Goal: Task Accomplishment & Management: Use online tool/utility

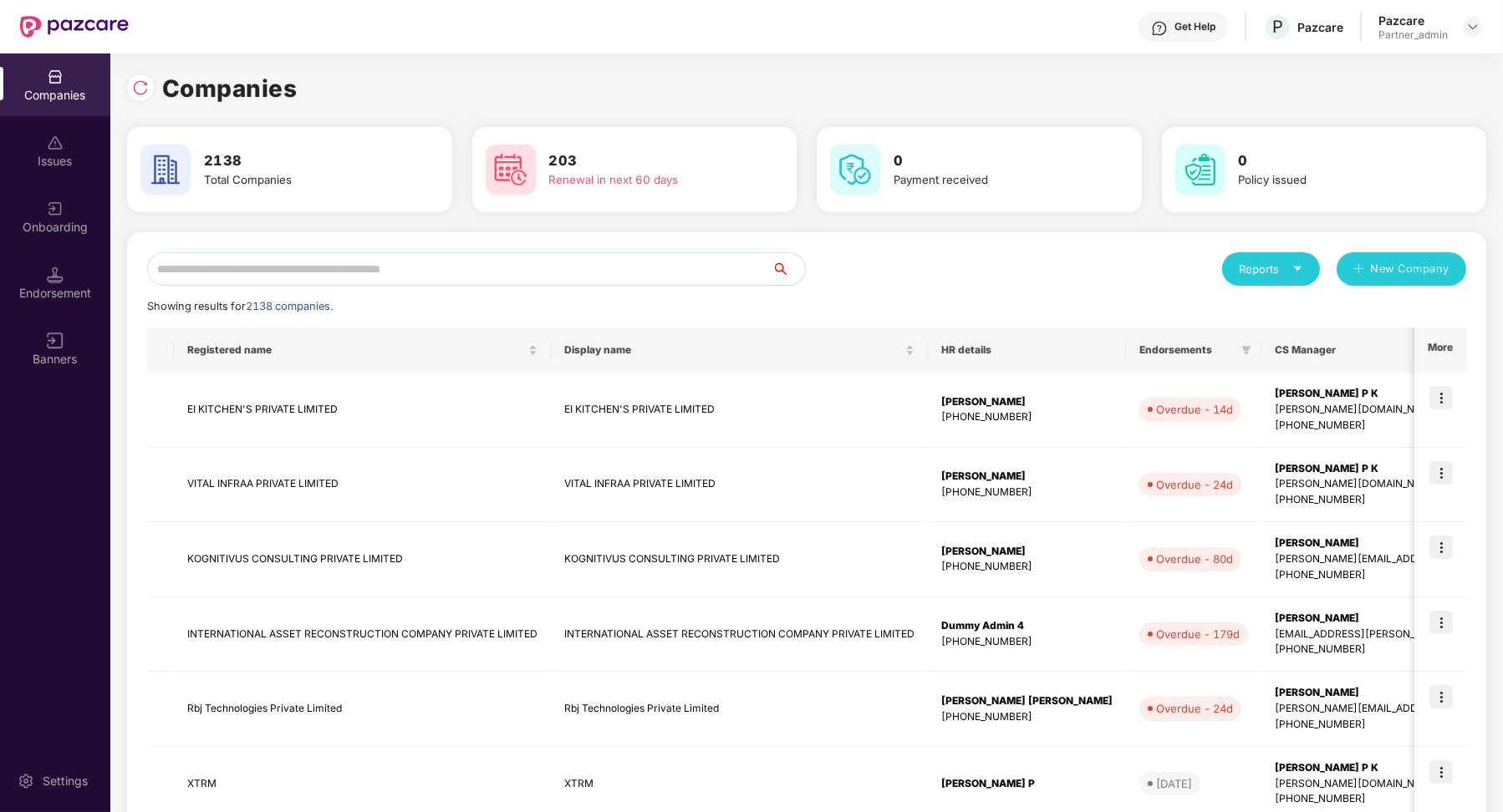
click at [397, 272] on input "text" at bounding box center [460, 269] width 625 height 33
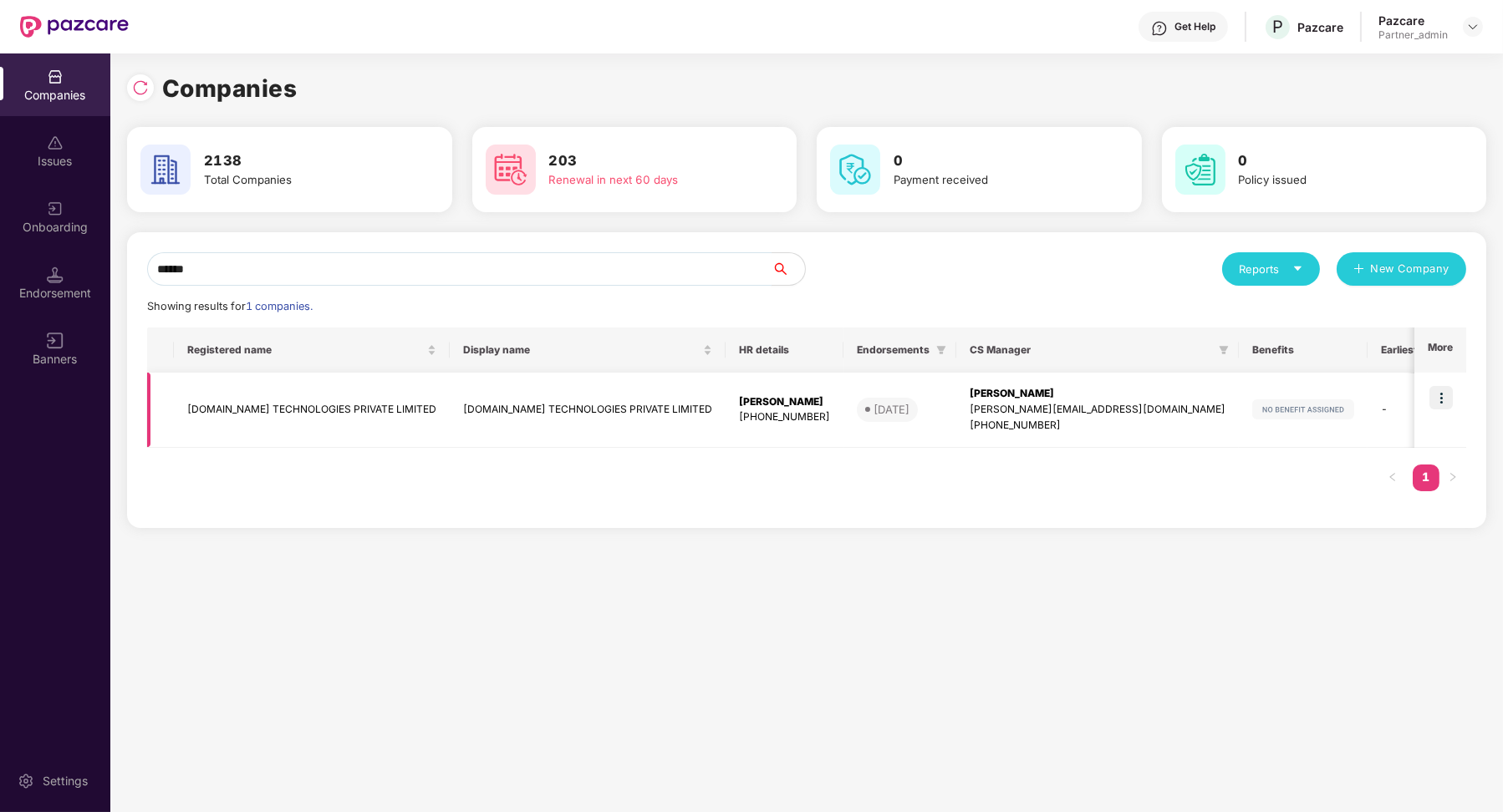
type input "******"
click at [1443, 400] on img at bounding box center [1441, 397] width 23 height 23
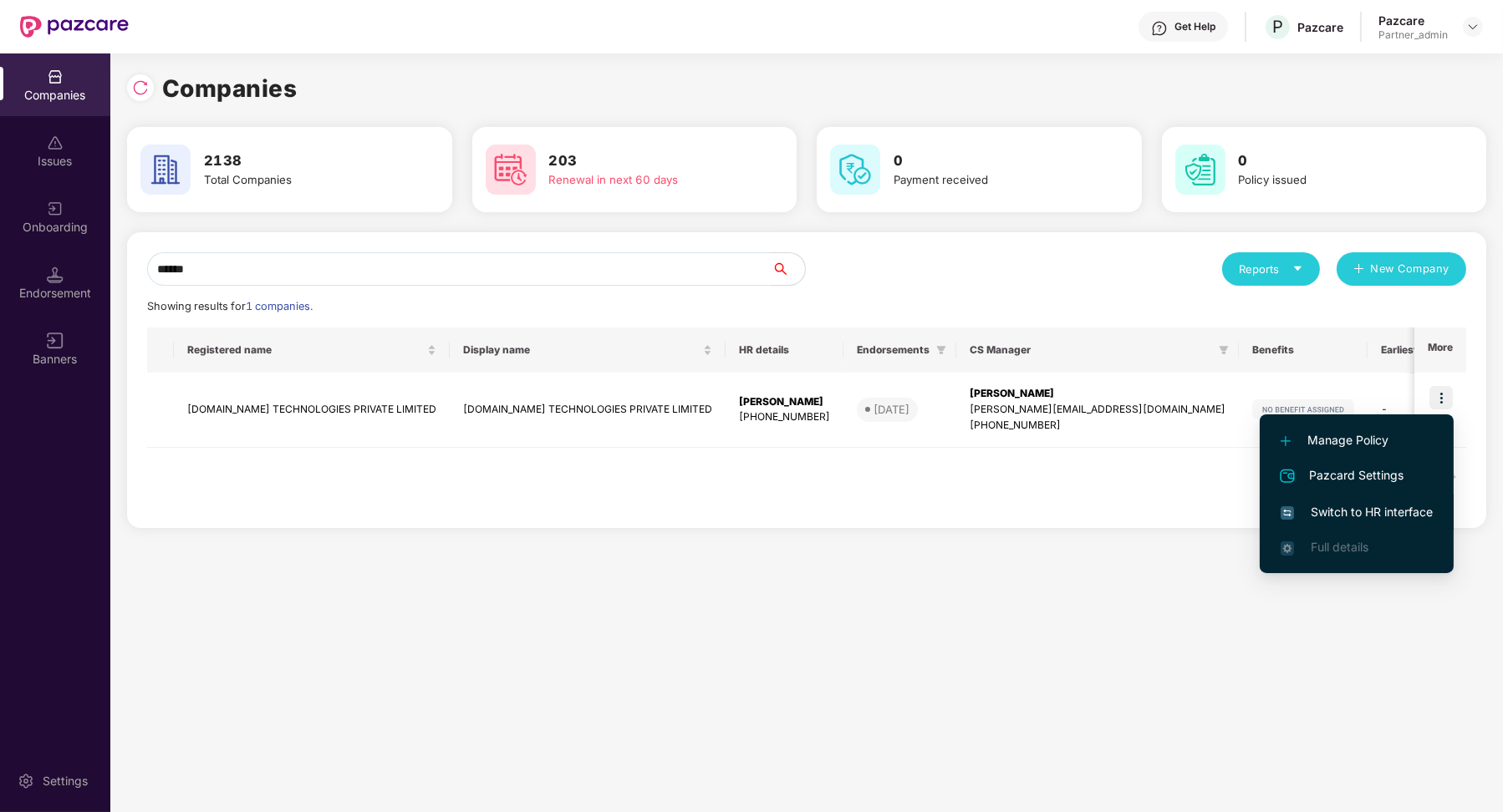
click at [1319, 520] on span "Switch to HR interface" at bounding box center [1357, 512] width 152 height 18
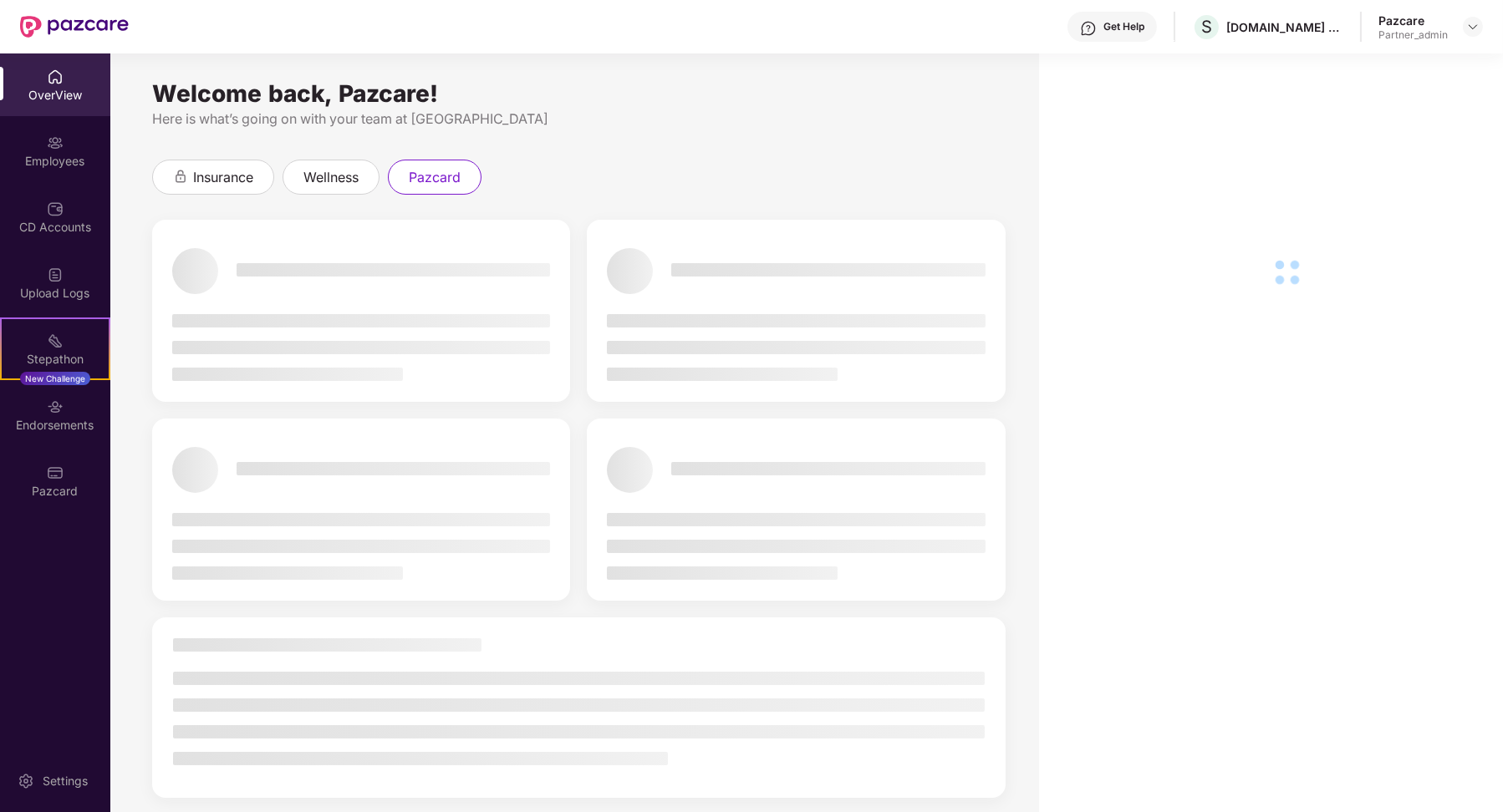
click at [85, 473] on div "Pazcard" at bounding box center [55, 480] width 110 height 62
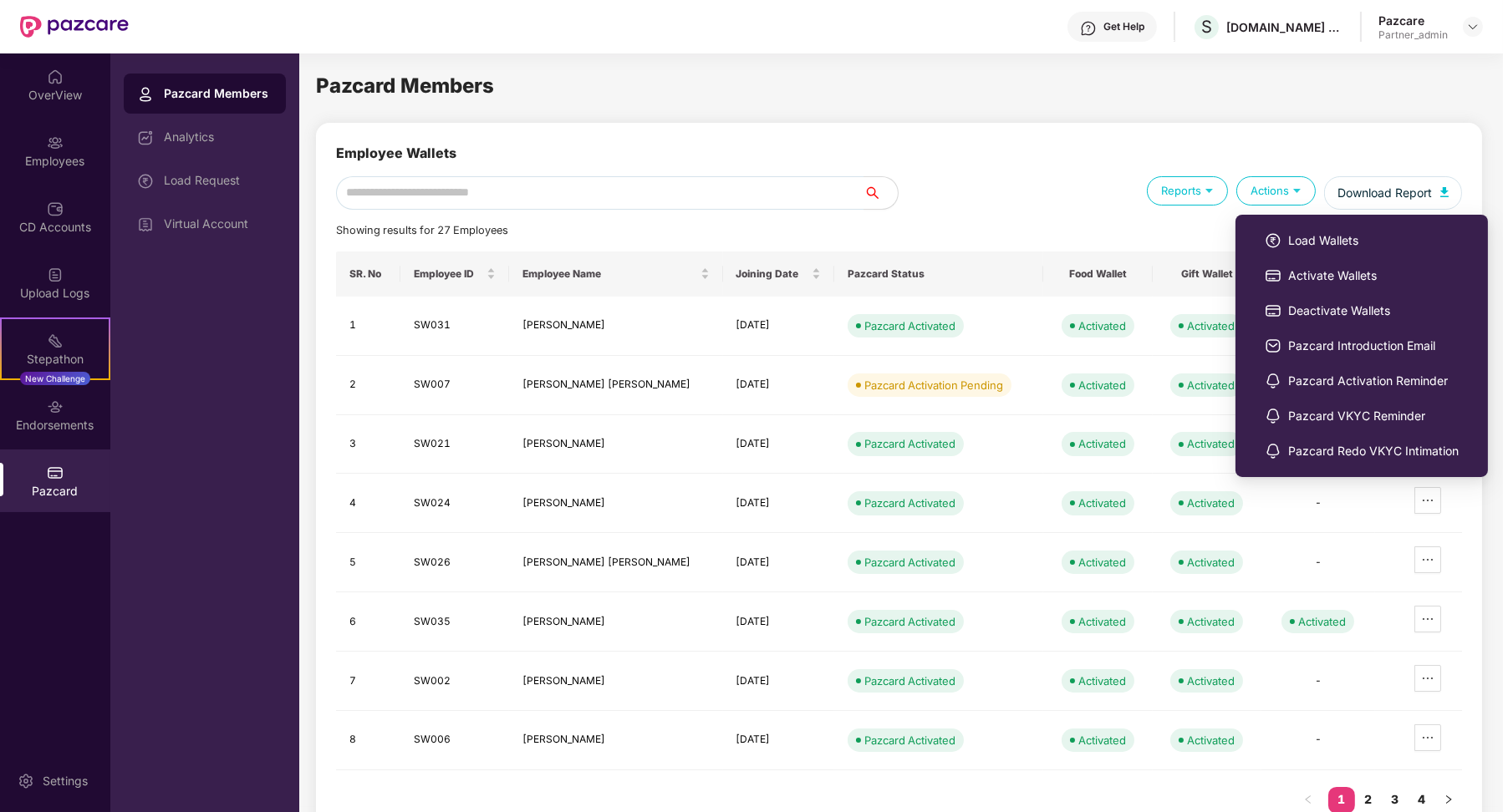
click at [1288, 222] on ul "Load Wallets Activate Wallets Deactivate Wallets Pazcard Introduction Email Paz…" at bounding box center [1362, 346] width 252 height 263
click at [1293, 249] on span "Load Wallets" at bounding box center [1373, 240] width 170 height 18
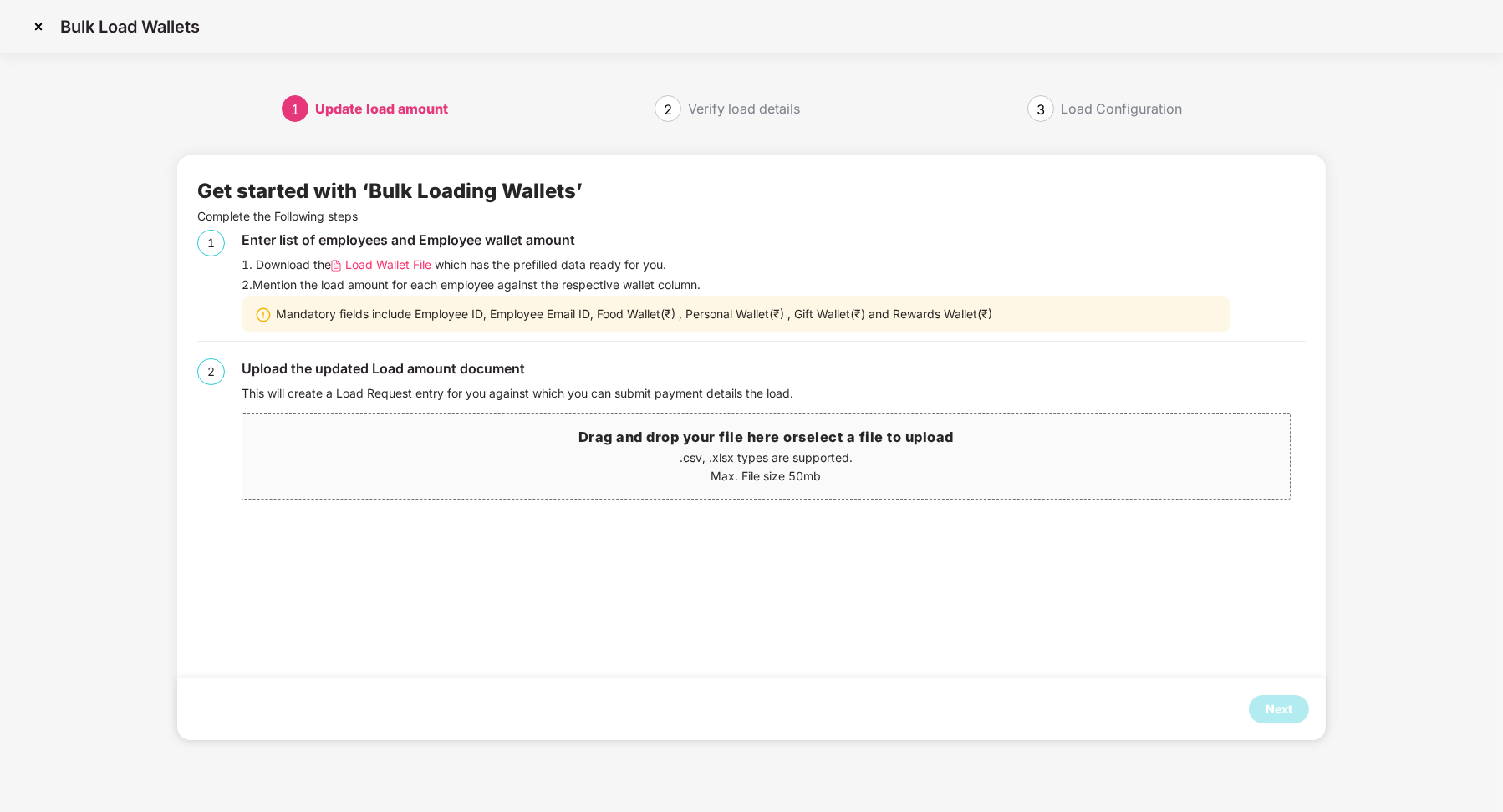
click at [425, 273] on span "Load Wallet File" at bounding box center [388, 264] width 86 height 18
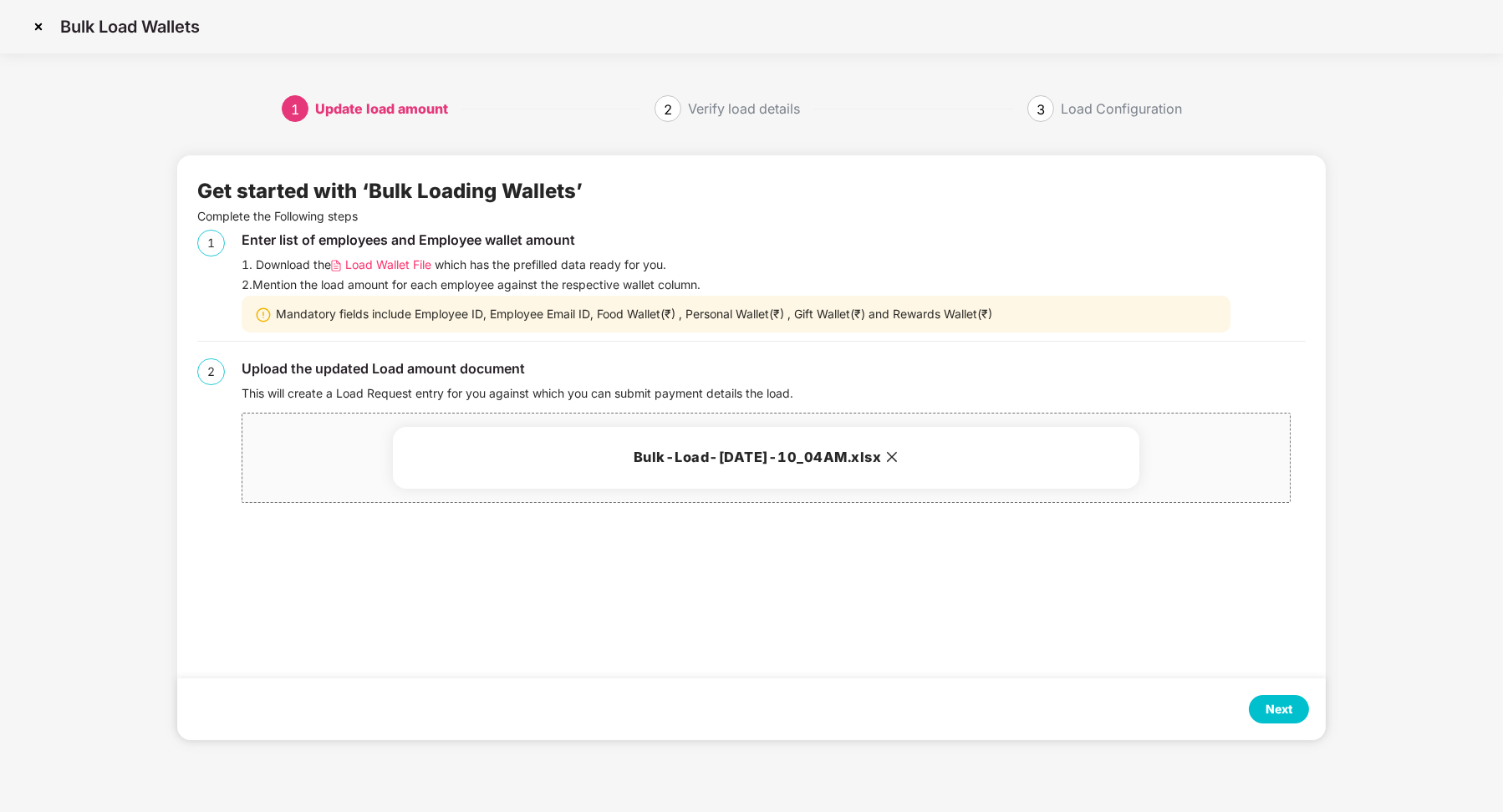
click at [1296, 714] on div "Next" at bounding box center [1279, 709] width 60 height 28
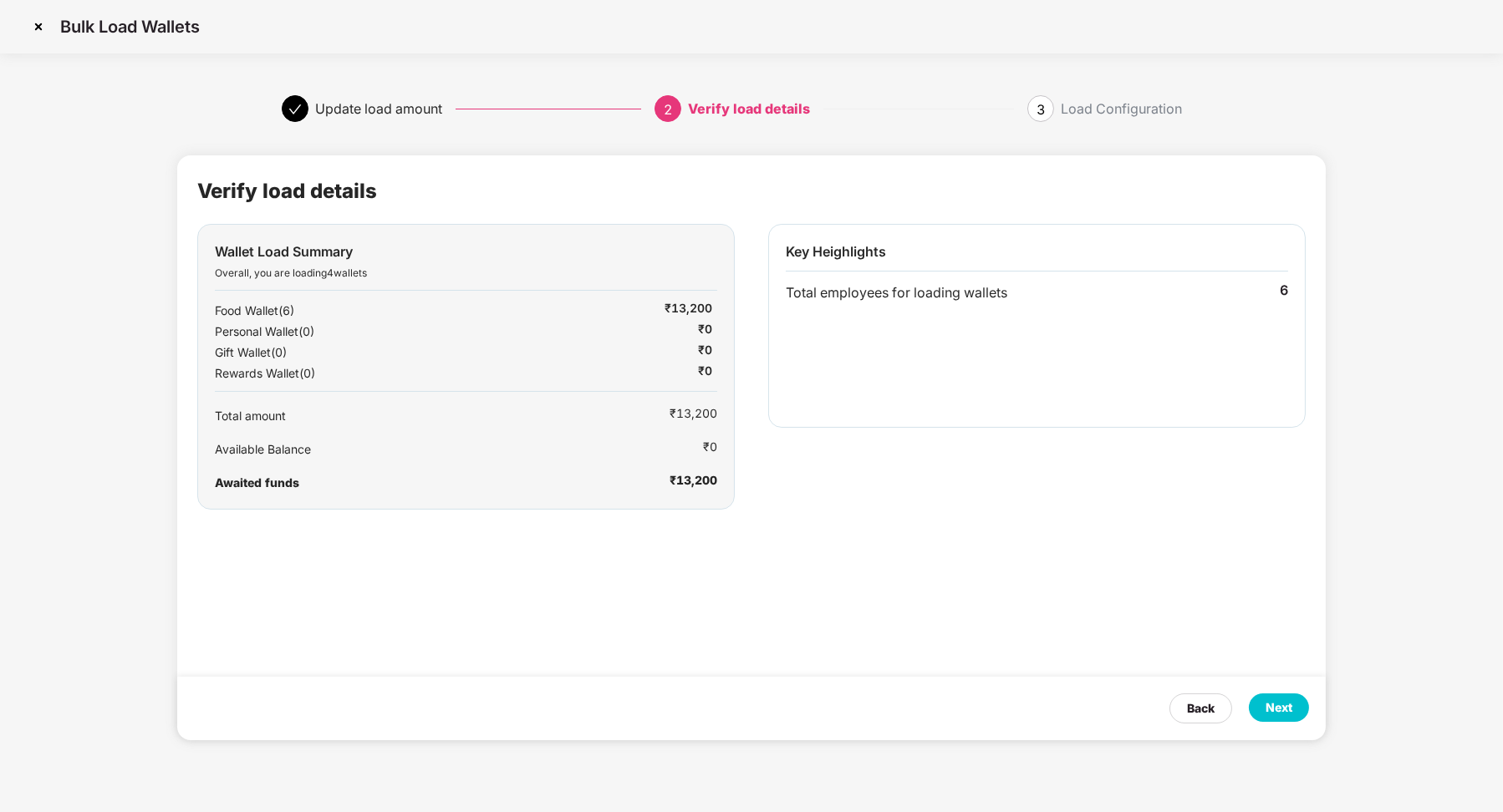
click at [1292, 704] on div "Next" at bounding box center [1279, 708] width 27 height 18
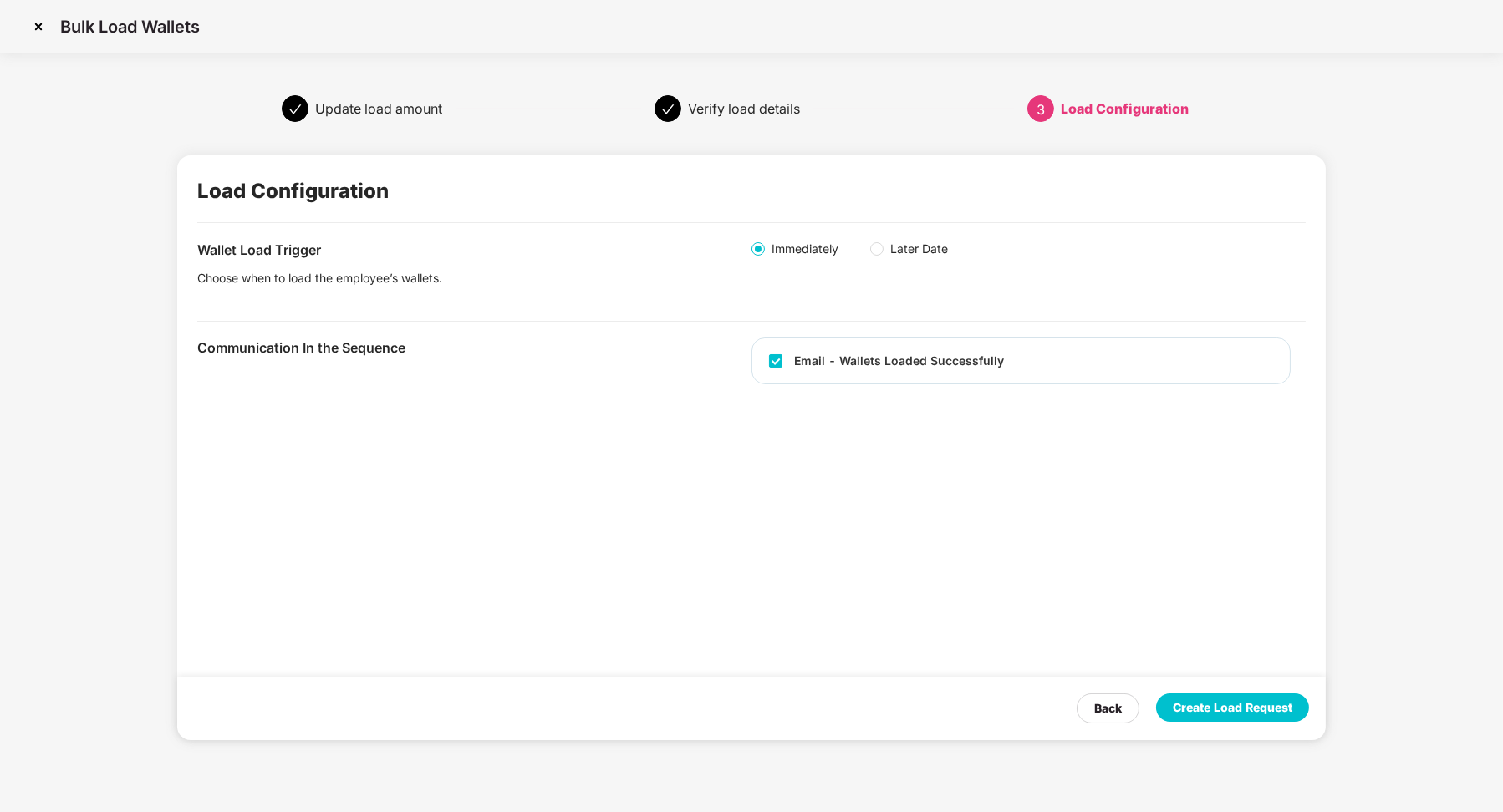
click at [1292, 704] on div "Create Load Request" at bounding box center [1233, 708] width 120 height 18
